Goal: Task Accomplishment & Management: Manage account settings

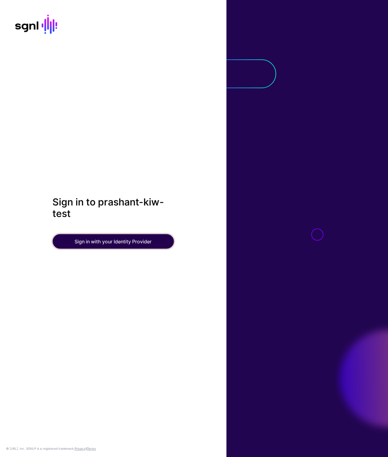
click at [119, 241] on button "Sign in with your Identity Provider" at bounding box center [112, 241] width 121 height 15
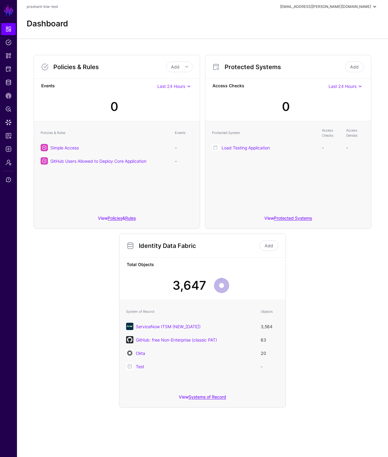
click at [365, 7] on div "[EMAIL_ADDRESS][PERSON_NAME][DOMAIN_NAME]" at bounding box center [325, 6] width 91 height 5
click at [330, 54] on div "Log out" at bounding box center [329, 52] width 15 height 5
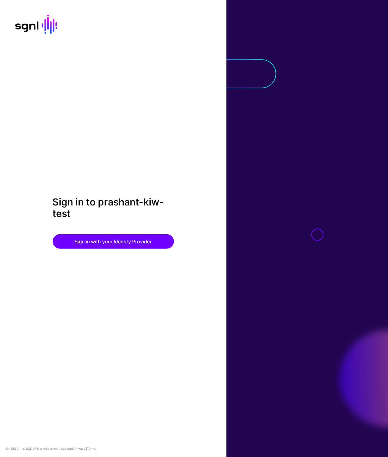
click at [100, 175] on div "Sign in to prashant-kiw-test Sign in with your Identity Provider © SGNL.ai, Inc…" at bounding box center [113, 228] width 226 height 457
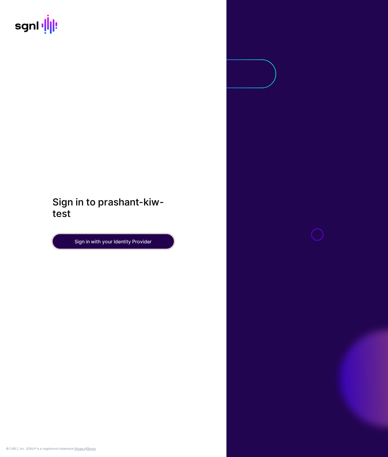
click at [117, 240] on button "Sign in with your Identity Provider" at bounding box center [112, 241] width 121 height 15
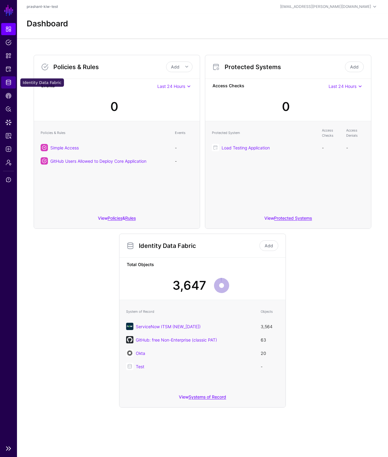
click at [7, 82] on span "Identity Data Fabric" at bounding box center [8, 82] width 6 height 6
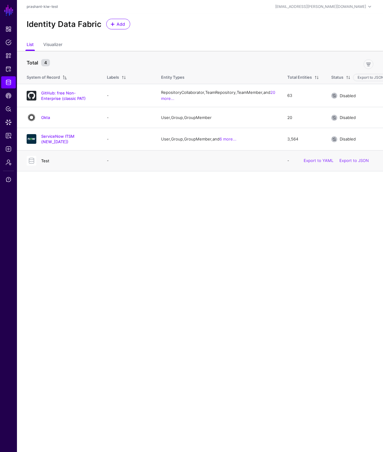
click at [42, 163] on link "Test" at bounding box center [45, 160] width 8 height 5
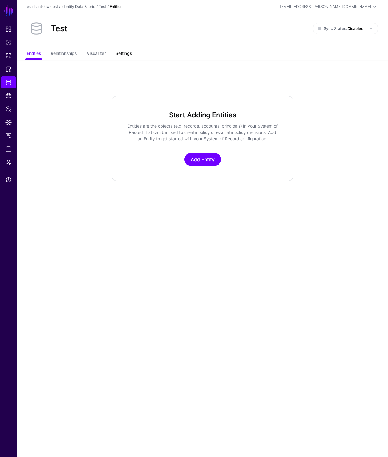
click at [123, 52] on link "Settings" at bounding box center [123, 54] width 16 height 12
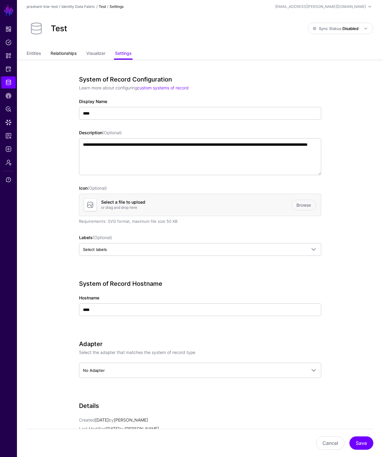
click at [66, 50] on link "Relationships" at bounding box center [64, 54] width 26 height 12
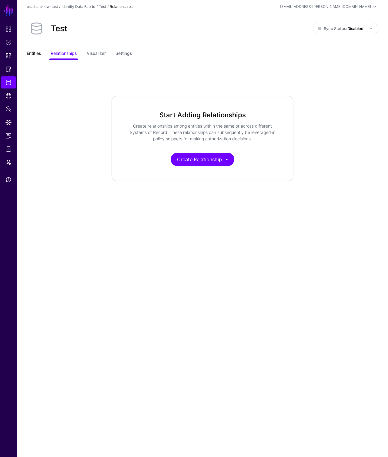
click at [30, 52] on link "Entities" at bounding box center [34, 54] width 14 height 12
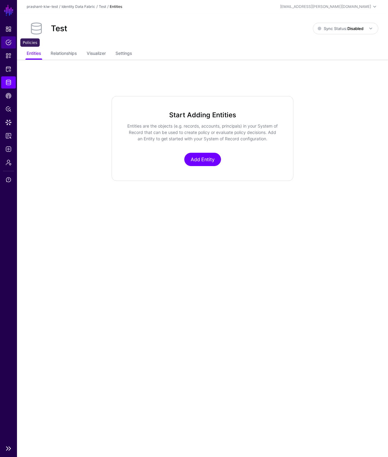
click at [5, 44] on span "Policies" at bounding box center [8, 42] width 6 height 6
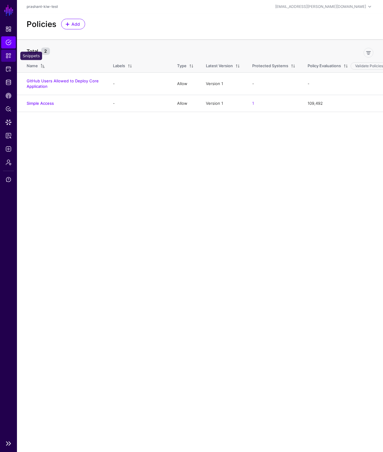
click at [5, 52] on link "Snippets" at bounding box center [8, 56] width 15 height 12
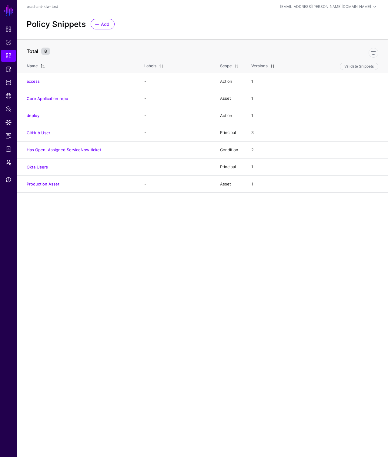
click at [88, 276] on main "SGNL Dashboard Policies Snippets Protected Systems Identity Data Fabric CAEP Hu…" at bounding box center [194, 228] width 388 height 457
click at [8, 84] on span "Identity Data Fabric" at bounding box center [8, 82] width 6 height 6
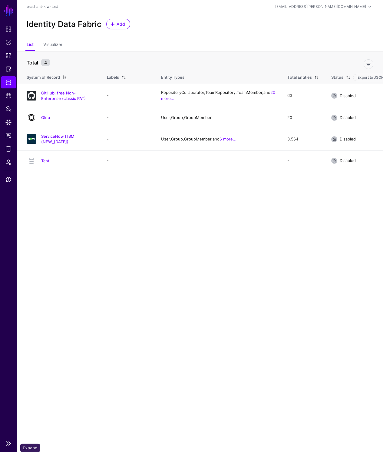
click at [11, 447] on link at bounding box center [8, 443] width 17 height 7
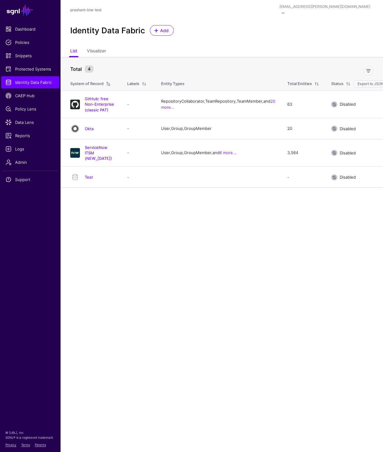
click at [141, 256] on main "SGNL Dashboard Policies Snippets Protected Systems Identity Data Fabric CAEP Hu…" at bounding box center [191, 226] width 383 height 452
click at [346, 5] on div "arya.stark@sgnlcx.net" at bounding box center [325, 6] width 91 height 5
click at [327, 51] on div "Log out" at bounding box center [325, 53] width 15 height 5
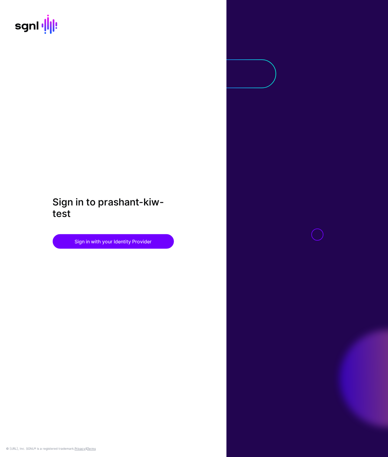
click at [215, 226] on div "Sign in to prashant-kiw-test Sign in with your Identity Provider" at bounding box center [113, 228] width 226 height 65
click at [214, 139] on div "Sign in to prashant-kiw-test Sign in with your Identity Provider © SGNL.ai, Inc…" at bounding box center [113, 228] width 226 height 457
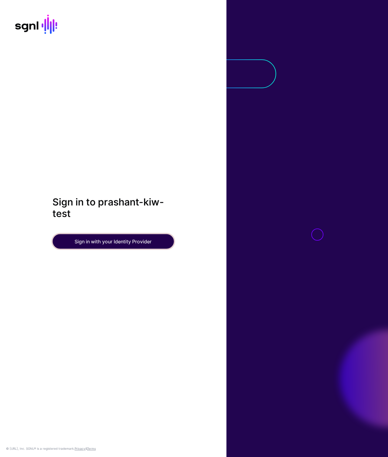
click at [106, 236] on button "Sign in with your Identity Provider" at bounding box center [112, 241] width 121 height 15
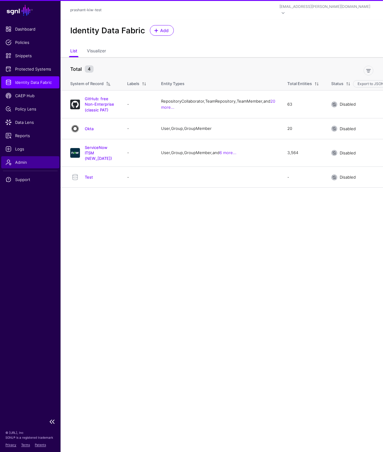
click at [30, 165] on span "Admin" at bounding box center [30, 162] width 50 height 6
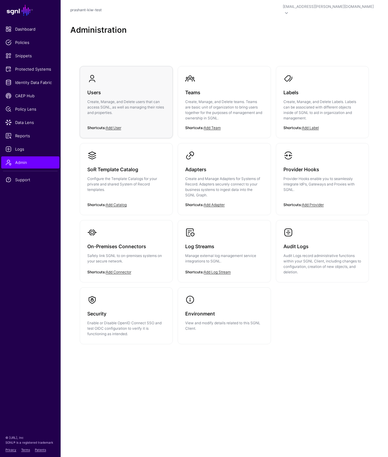
click at [129, 104] on p "Create, Manage, and Delete users that can access SGNL, as well as managing thei…" at bounding box center [126, 107] width 78 height 16
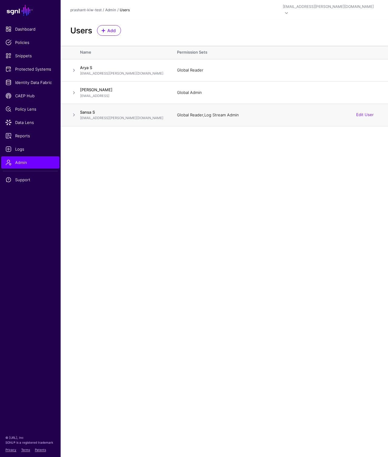
click at [74, 111] on span at bounding box center [73, 114] width 7 height 7
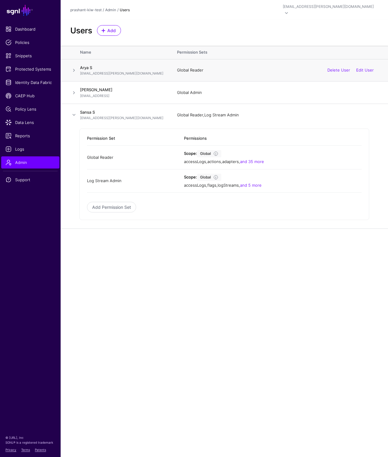
click at [72, 67] on span at bounding box center [73, 70] width 7 height 7
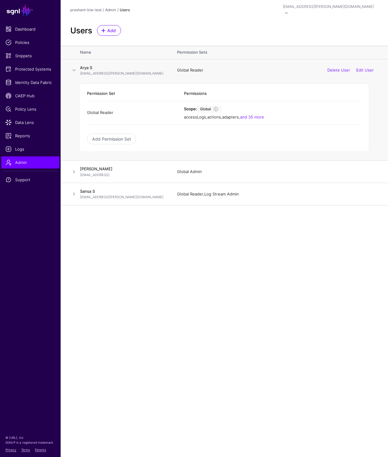
click at [72, 67] on span at bounding box center [73, 70] width 7 height 7
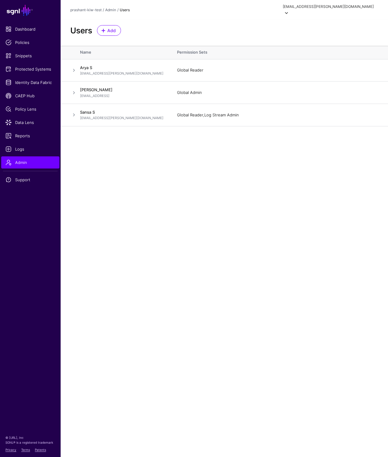
click at [358, 7] on div "sansa.stark@sgnlcx.net" at bounding box center [328, 6] width 91 height 5
click at [329, 52] on div "Log out" at bounding box center [329, 53] width 15 height 5
